Goal: Task Accomplishment & Management: Manage account settings

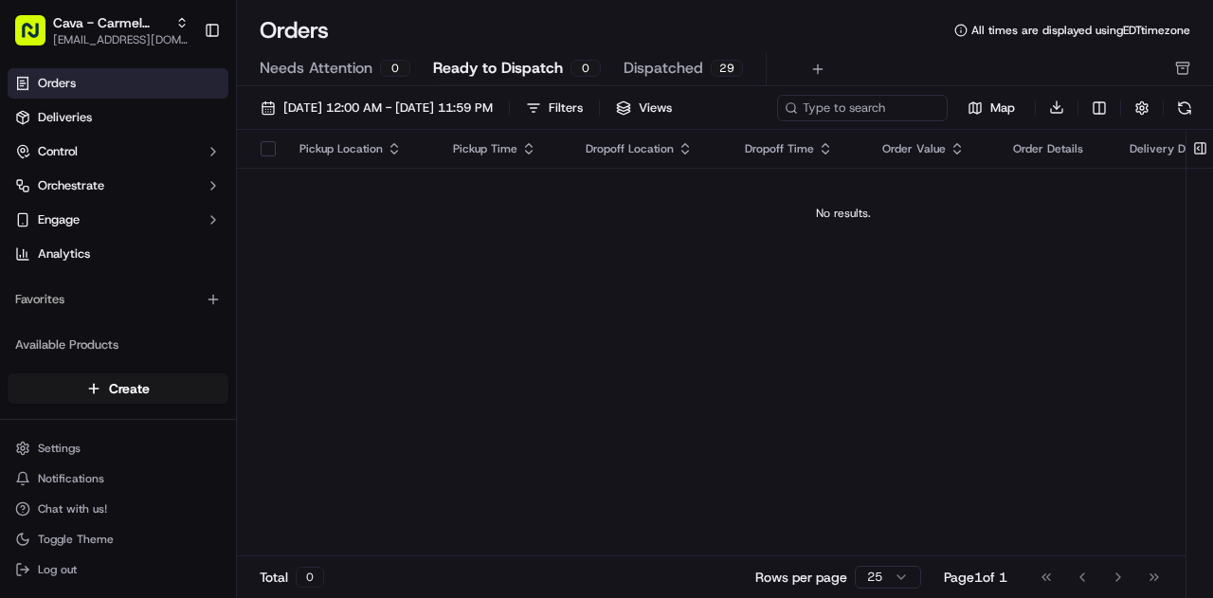
click at [333, 101] on span "09/01/2025 12:00 AM - 09/30/2025 11:59 PM" at bounding box center [387, 107] width 209 height 17
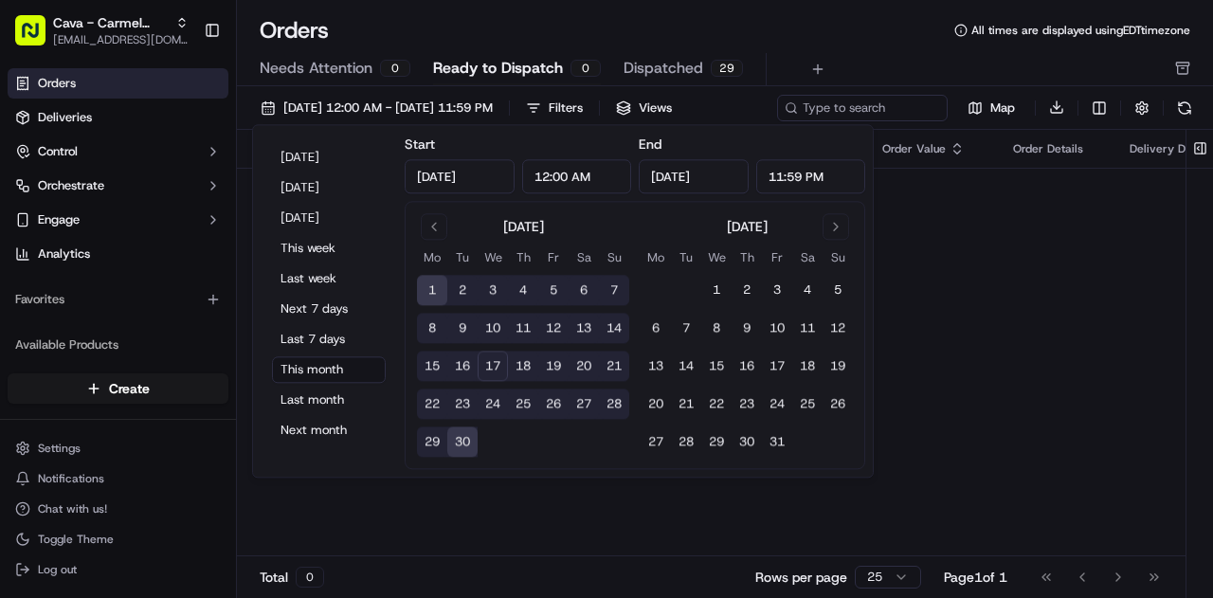
click at [311, 213] on button "Tomorrow" at bounding box center [329, 218] width 114 height 27
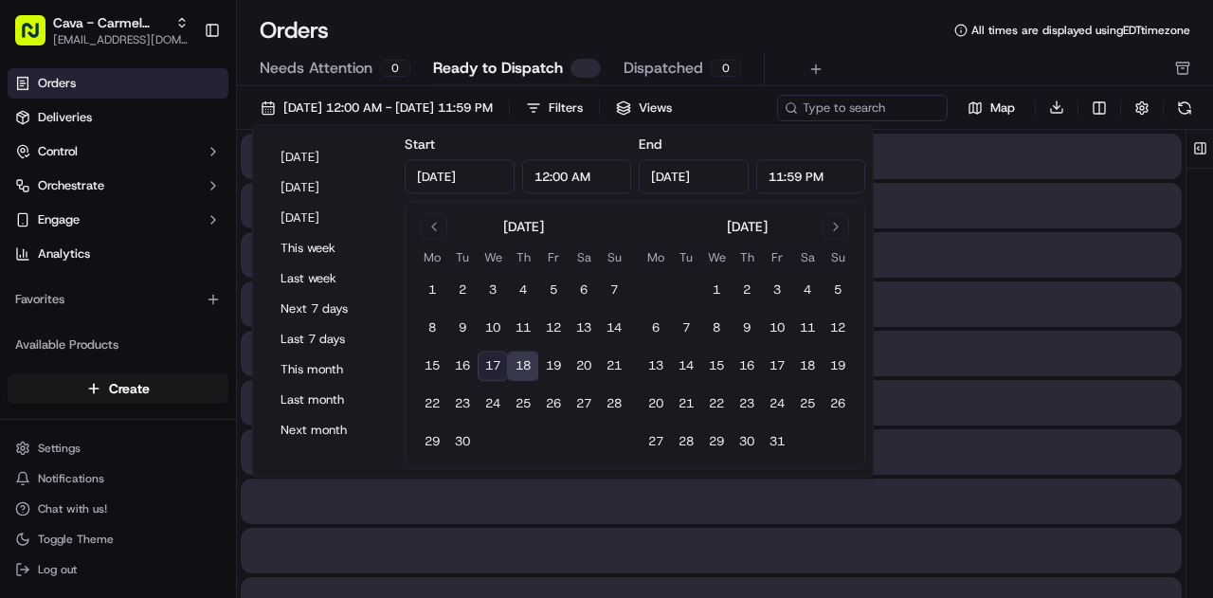
type input "Sep 18, 2025"
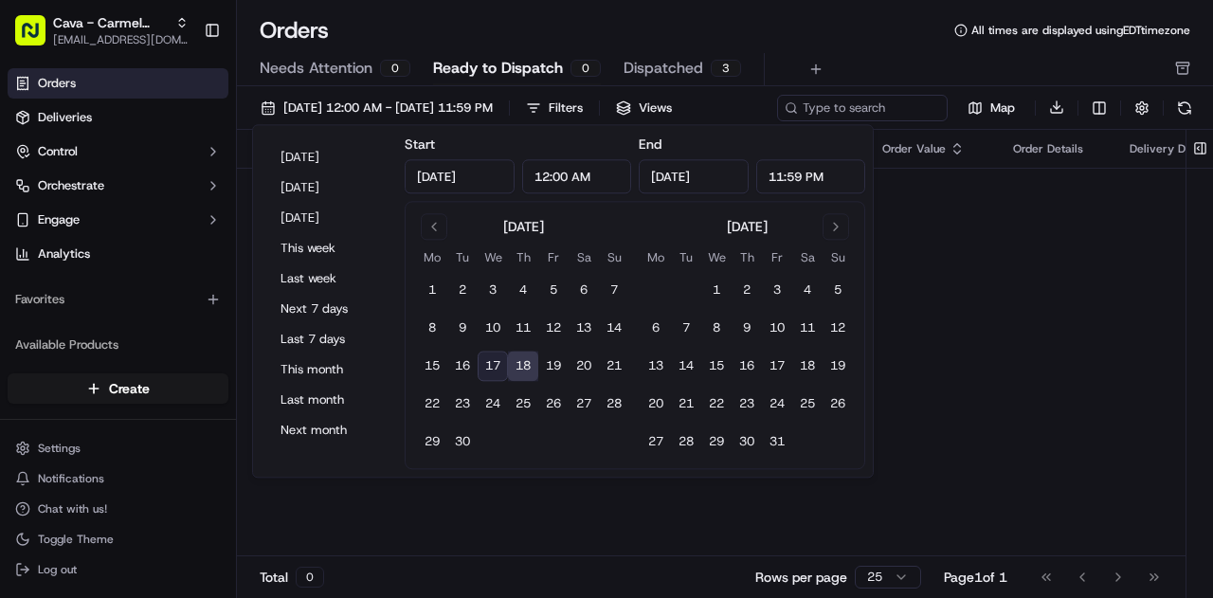
click at [354, 489] on div "Pickup Location Pickup Time Dropoff Location Dropoff Time Order Value Order Det…" at bounding box center [843, 343] width 1213 height 427
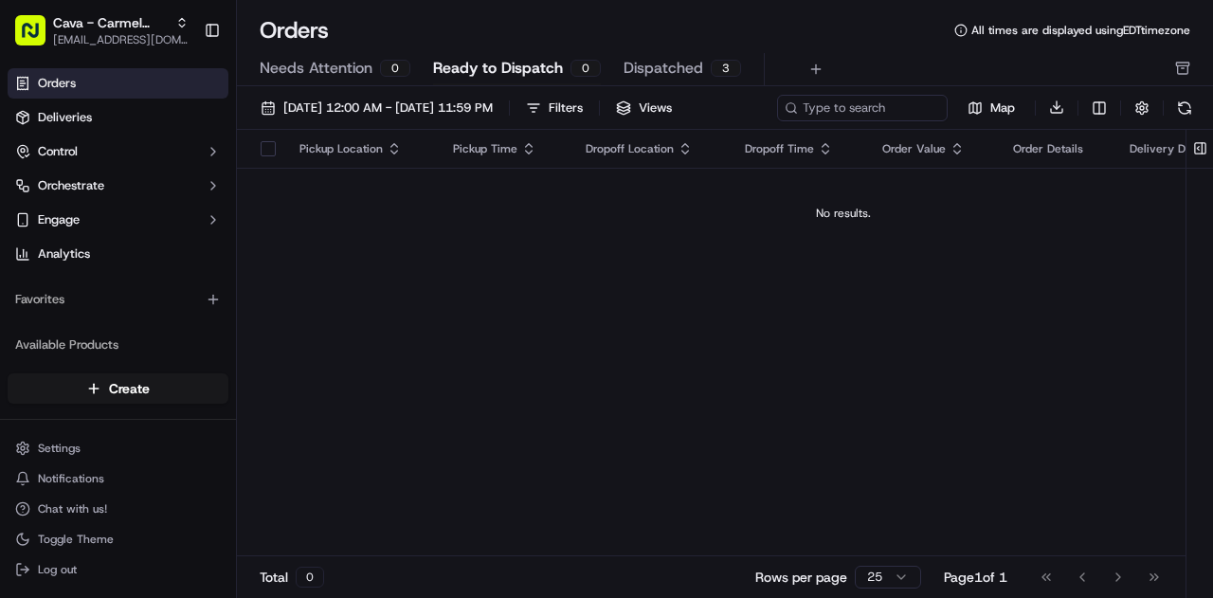
click at [646, 67] on span "Dispatched" at bounding box center [663, 68] width 80 height 23
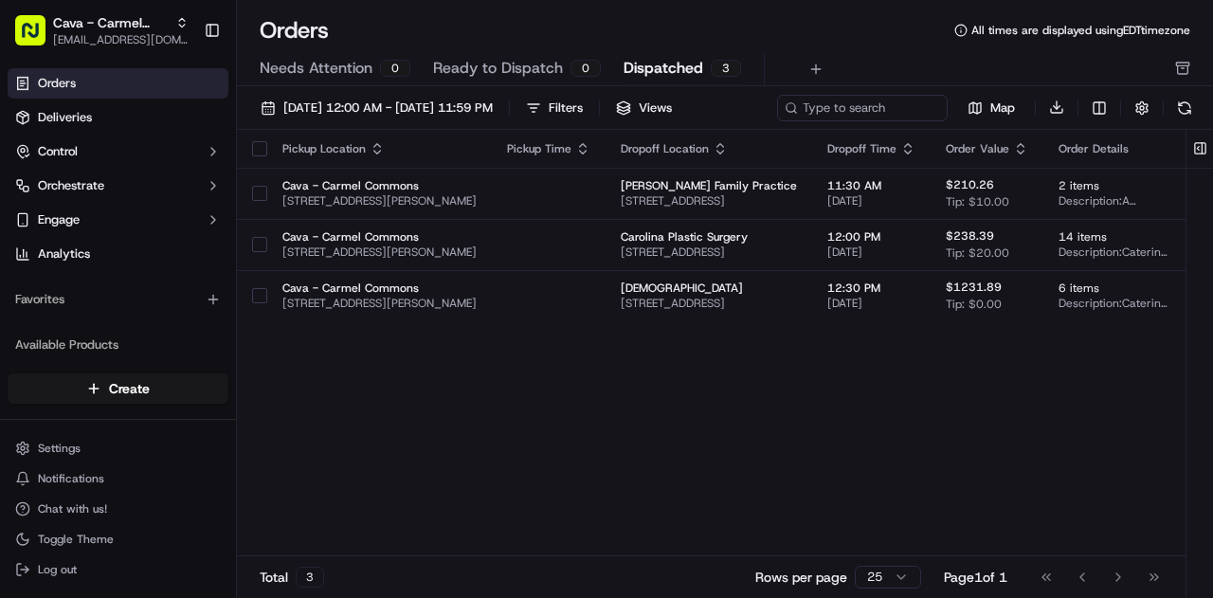
click at [478, 67] on span "Ready to Dispatch" at bounding box center [498, 68] width 130 height 23
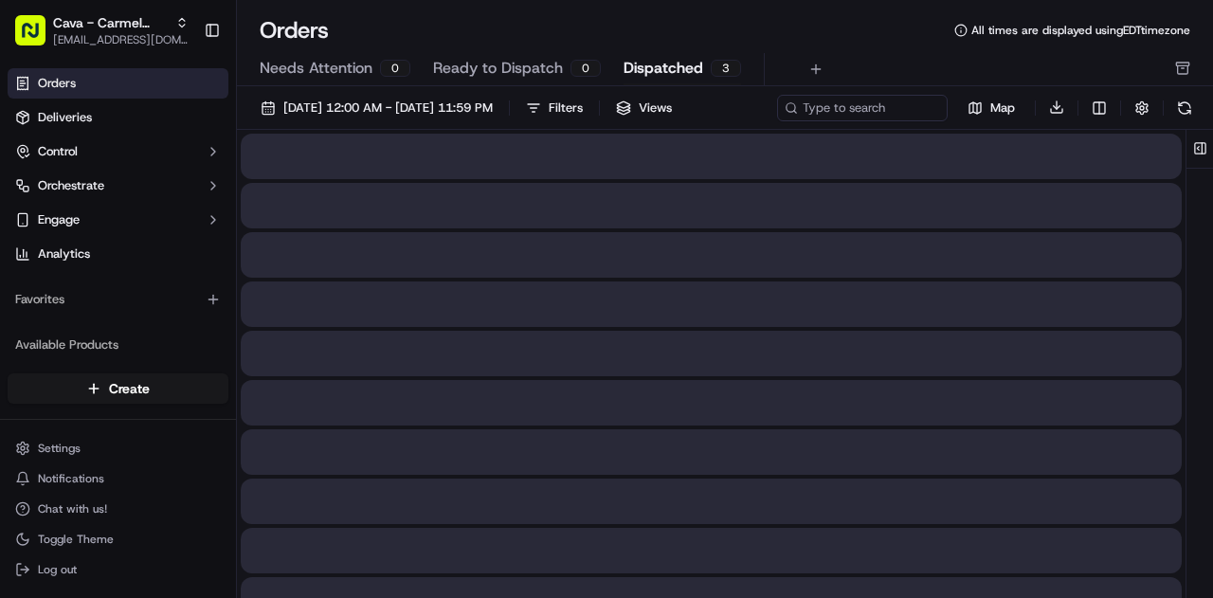
click at [639, 63] on span "Dispatched" at bounding box center [663, 68] width 80 height 23
click at [514, 59] on span "Ready to Dispatch" at bounding box center [498, 68] width 130 height 23
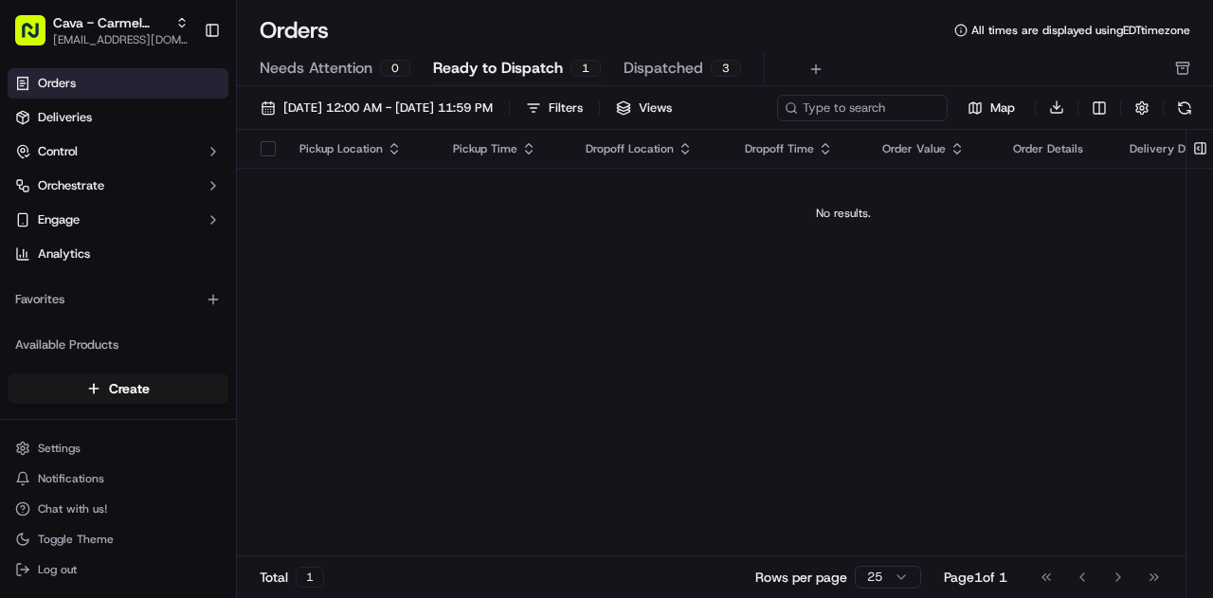
click at [518, 67] on span "Ready to Dispatch" at bounding box center [498, 68] width 130 height 23
click at [550, 67] on span "Ready to Dispatch" at bounding box center [498, 68] width 130 height 23
click at [455, 100] on span "[DATE] 12:00 AM - [DATE] 11:59 PM" at bounding box center [387, 107] width 209 height 17
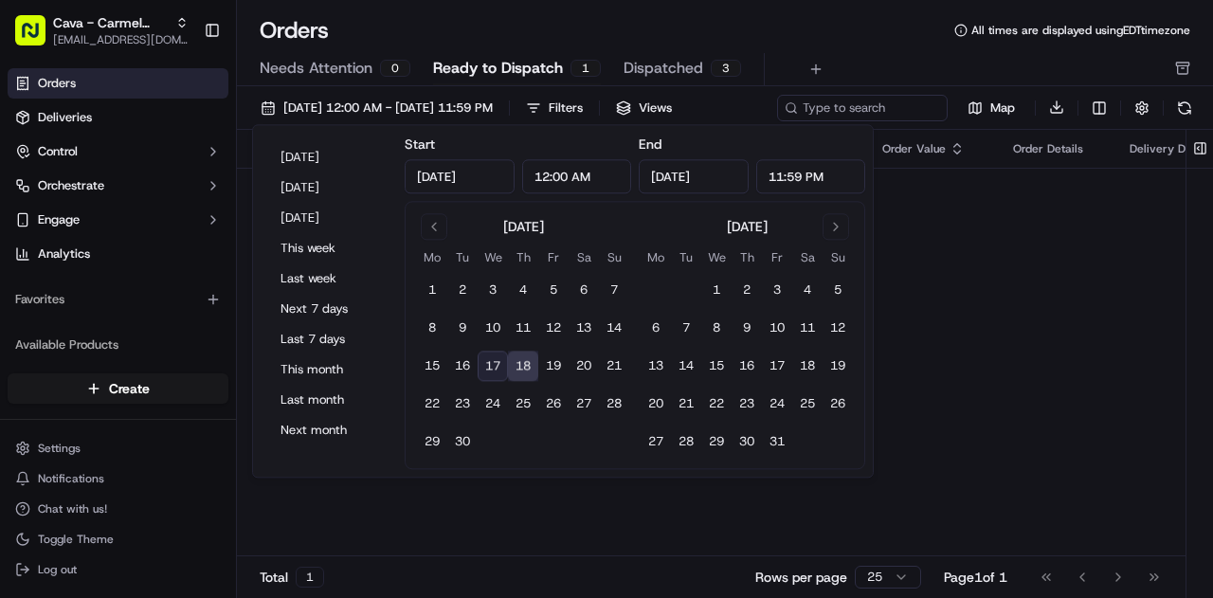
click at [320, 221] on button "Tomorrow" at bounding box center [329, 218] width 114 height 27
click at [954, 254] on td "No results." at bounding box center [843, 213] width 1213 height 91
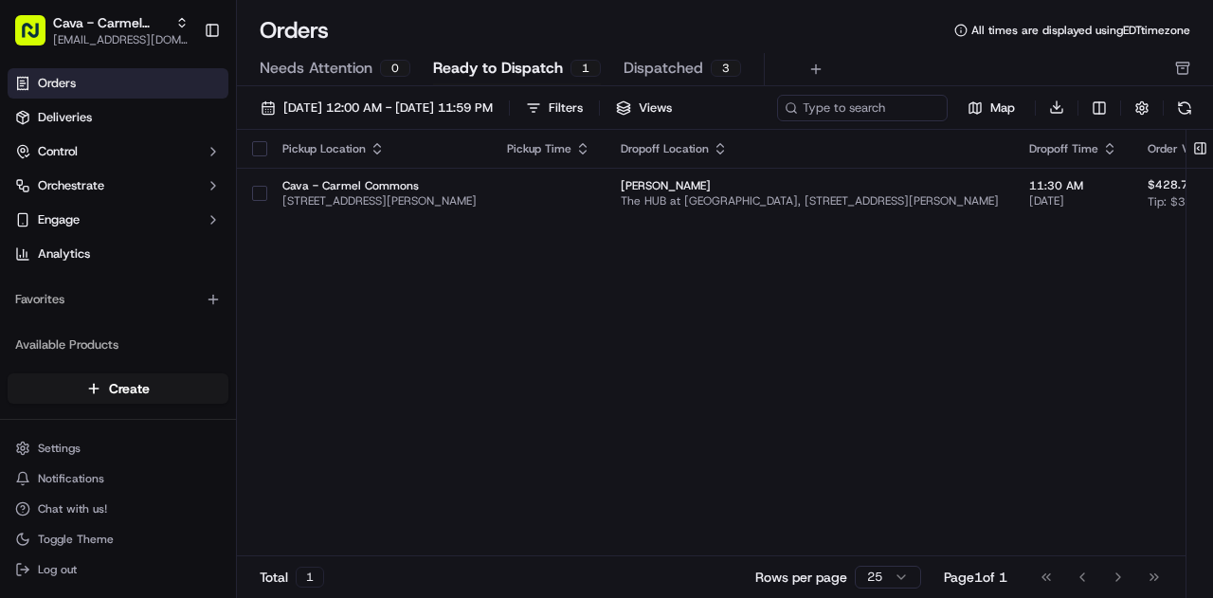
click at [263, 196] on button "button" at bounding box center [259, 193] width 15 height 15
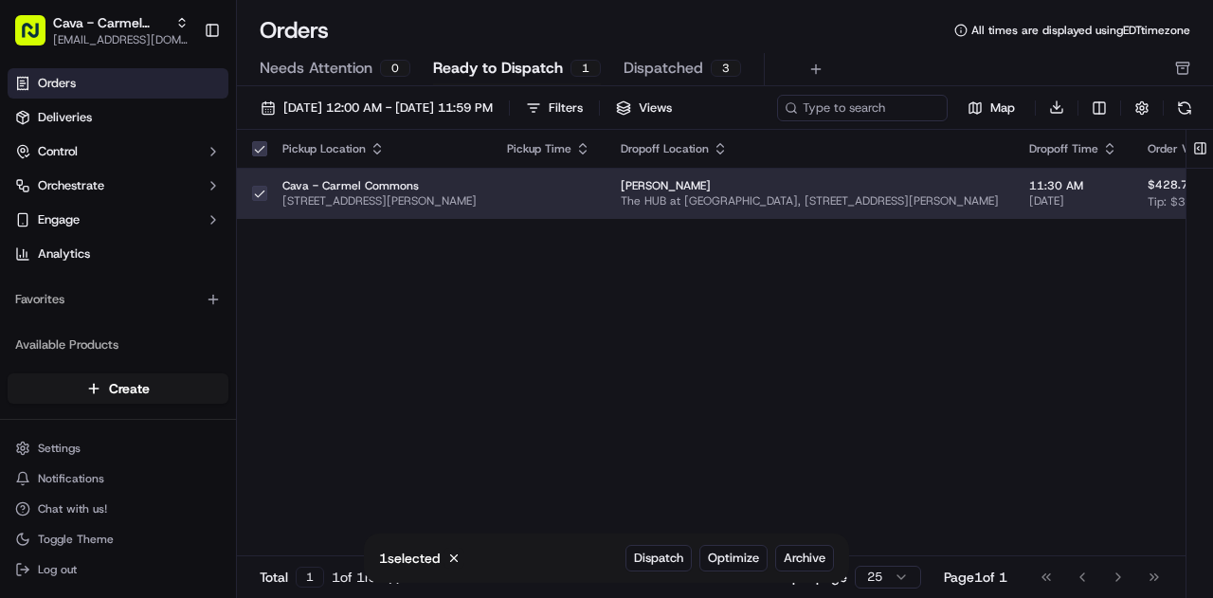
click at [806, 563] on span "Archive" at bounding box center [805, 558] width 42 height 17
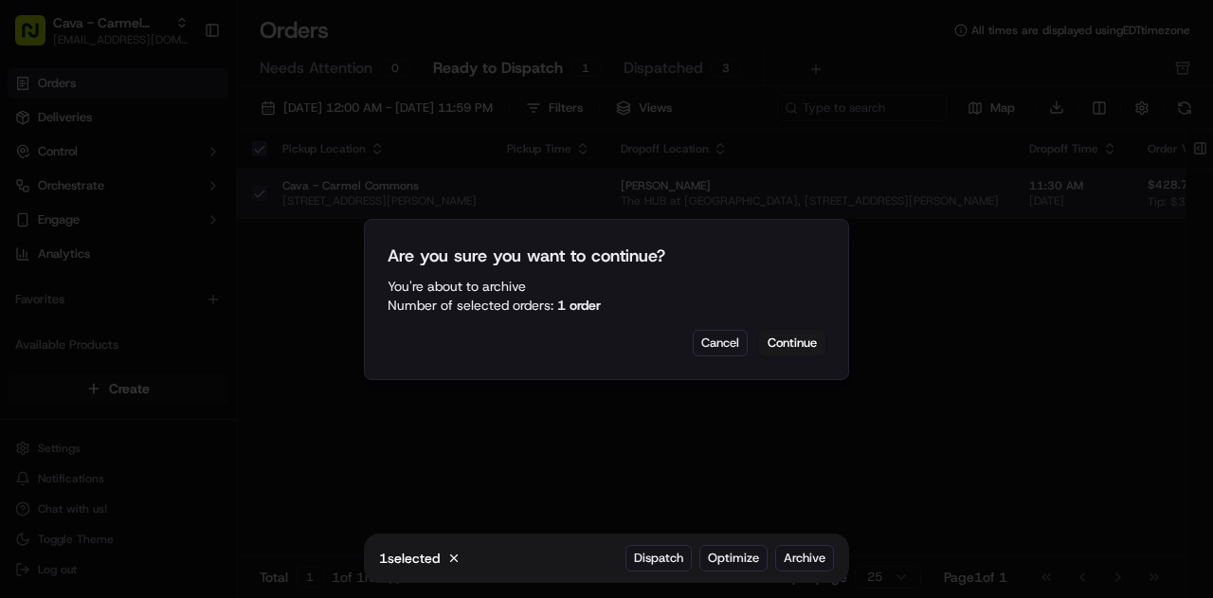
click at [803, 348] on button "Continue" at bounding box center [792, 343] width 66 height 27
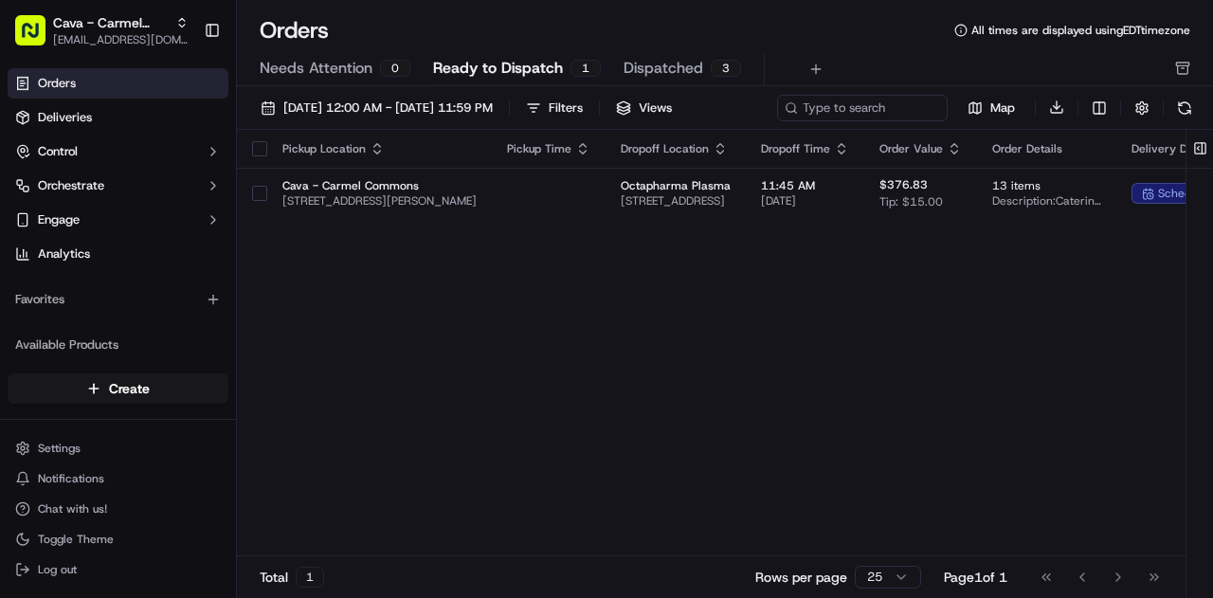
click at [392, 332] on div "Pickup Location Pickup Time Dropoff Location Dropoff Time Order Value Order Det…" at bounding box center [909, 343] width 1344 height 427
